Goal: Navigation & Orientation: Find specific page/section

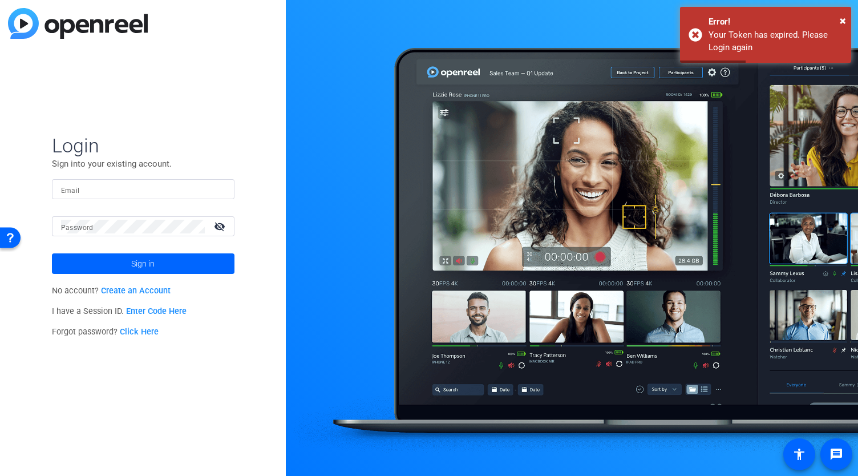
click at [103, 191] on input "Email" at bounding box center [143, 190] width 164 height 14
type input "[PERSON_NAME][EMAIL_ADDRESS][DOMAIN_NAME]"
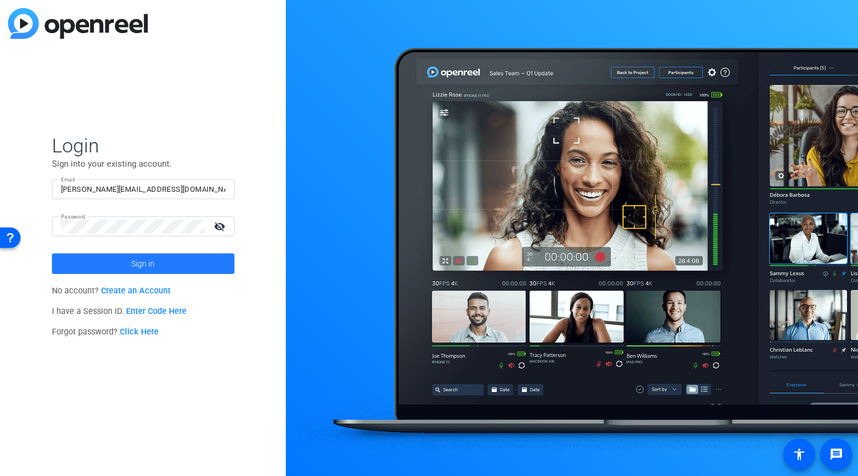
click at [124, 257] on span at bounding box center [143, 263] width 183 height 27
click at [148, 258] on span "Sign in" at bounding box center [142, 263] width 23 height 29
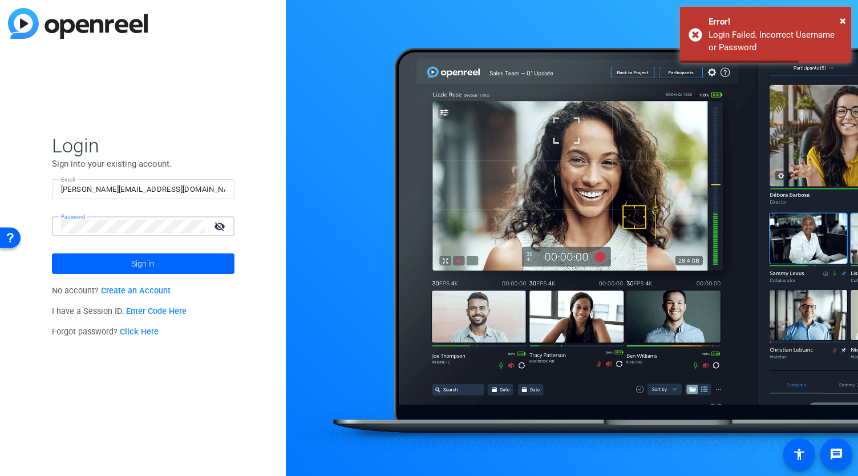
click at [47, 230] on div "Login Sign into your existing account. Email [EMAIL_ADDRESS][PERSON_NAME][DOMAI…" at bounding box center [143, 238] width 286 height 476
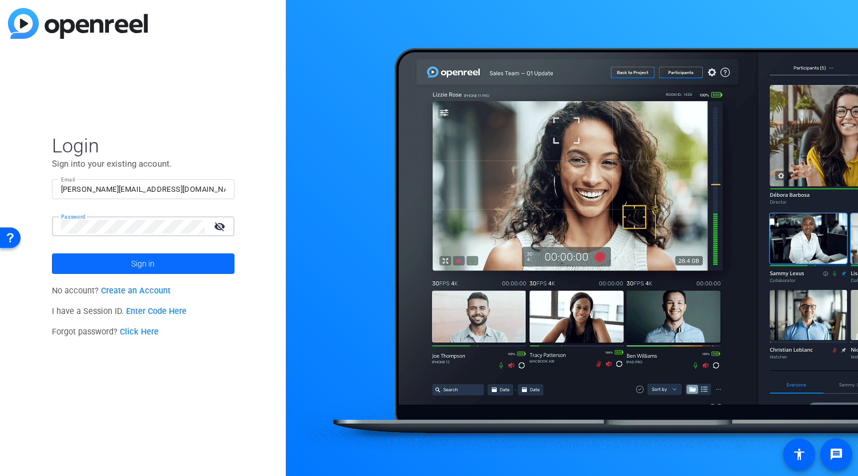
click at [105, 260] on span at bounding box center [143, 263] width 183 height 27
click at [47, 227] on div "Login Sign into your existing account. Email [EMAIL_ADDRESS][PERSON_NAME][DOMAI…" at bounding box center [143, 238] width 286 height 476
click at [112, 264] on span at bounding box center [143, 263] width 183 height 27
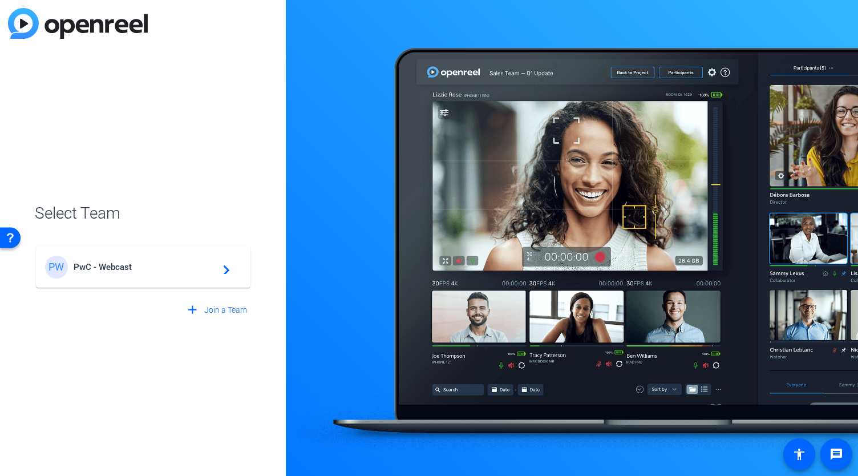
click at [118, 260] on div "PW PwC - Webcast navigate_next" at bounding box center [143, 267] width 196 height 23
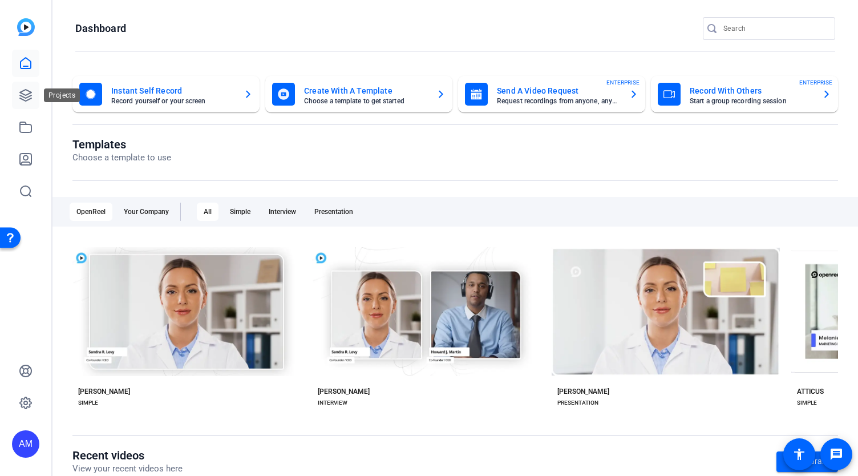
click at [25, 99] on icon at bounding box center [26, 95] width 14 height 14
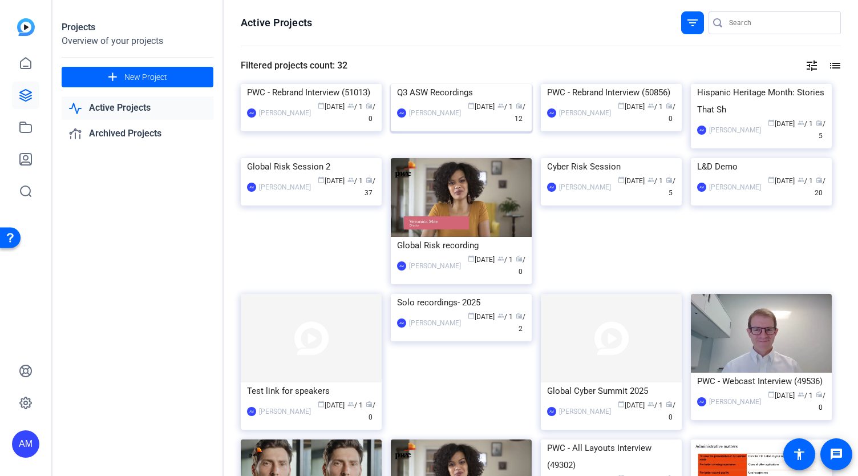
click at [409, 84] on img at bounding box center [461, 84] width 141 height 0
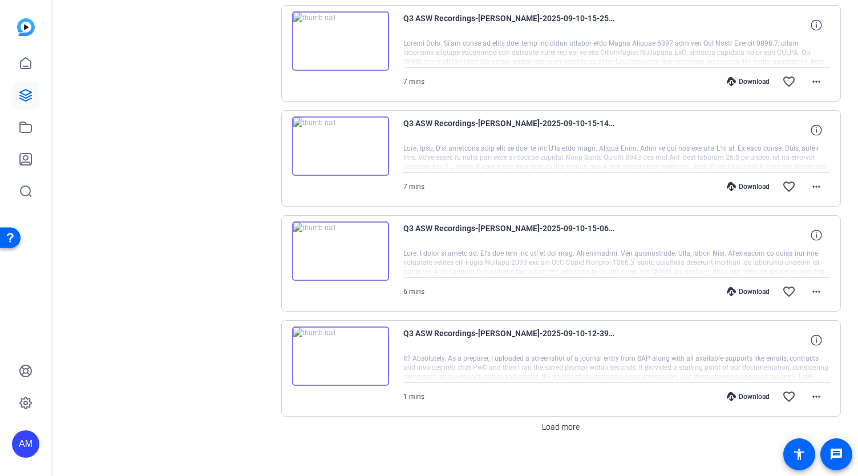
scroll to position [882, 0]
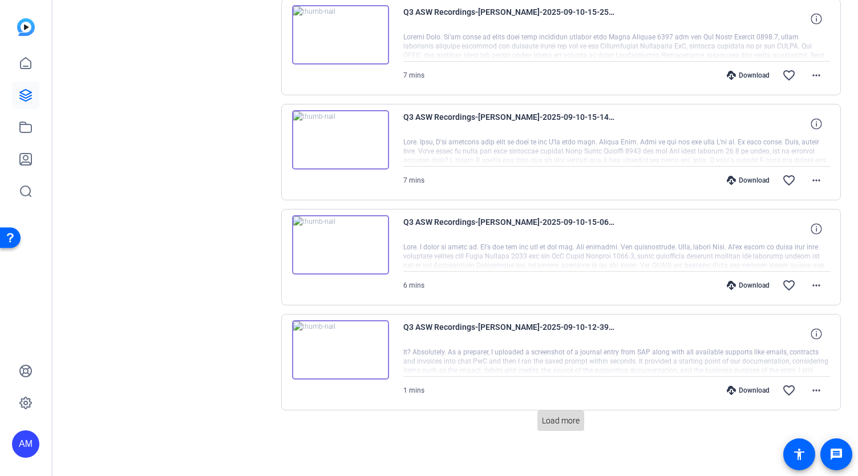
click at [548, 415] on span "Load more" at bounding box center [561, 421] width 38 height 12
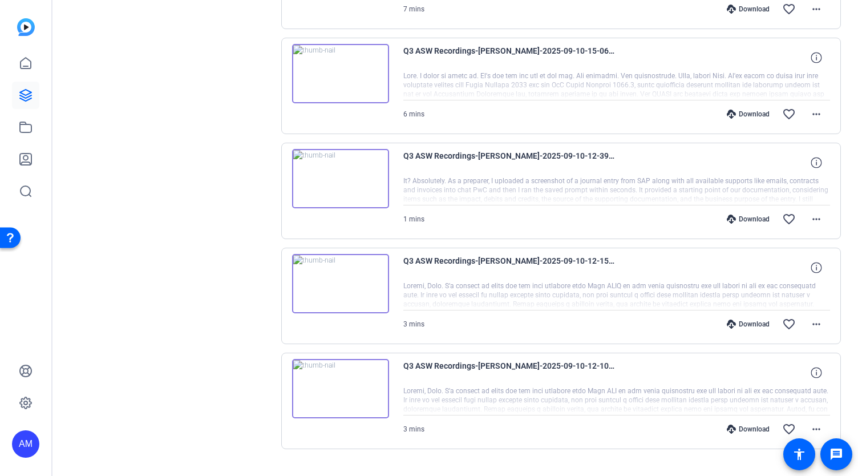
scroll to position [1071, 0]
